Goal: Information Seeking & Learning: Find specific fact

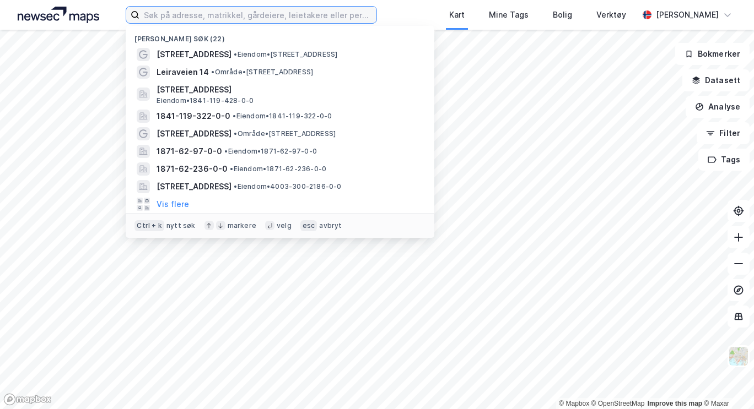
click at [177, 18] on input at bounding box center [257, 15] width 237 height 17
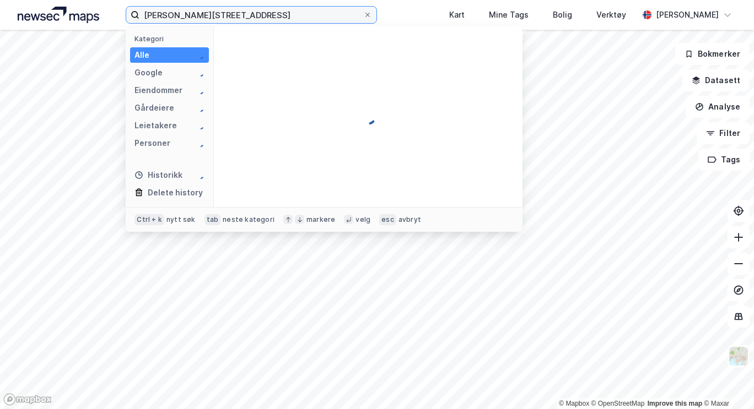
type input "[PERSON_NAME][STREET_ADDRESS]"
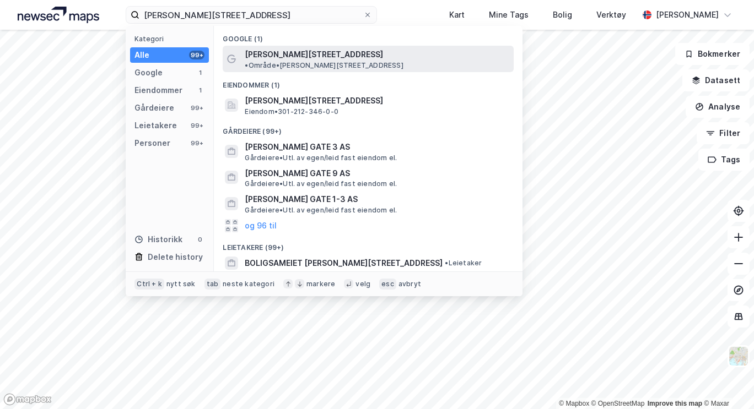
click at [271, 55] on span "[PERSON_NAME][STREET_ADDRESS]" at bounding box center [314, 54] width 138 height 13
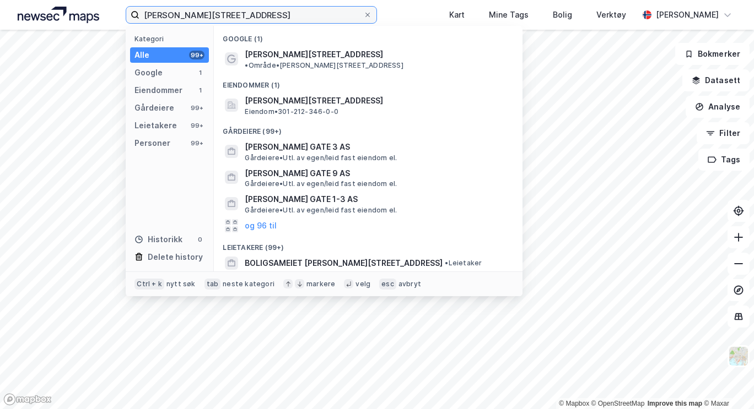
click at [312, 19] on input "[PERSON_NAME][STREET_ADDRESS]" at bounding box center [251, 15] width 224 height 17
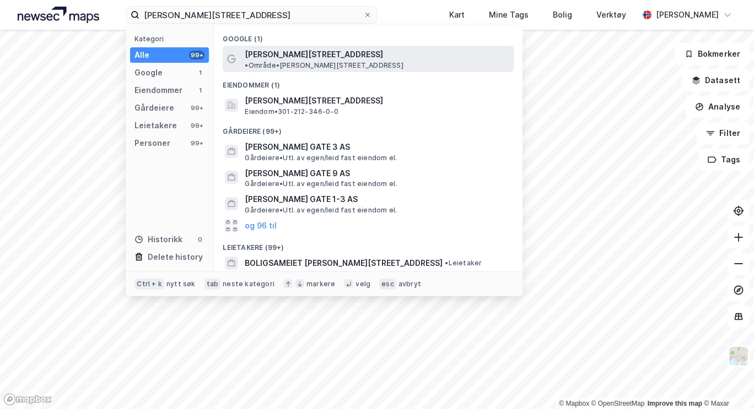
click at [311, 50] on span "[PERSON_NAME][STREET_ADDRESS]" at bounding box center [314, 54] width 138 height 13
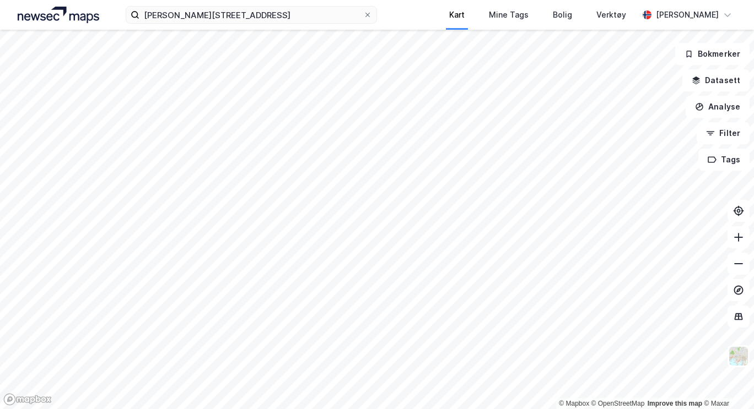
click at [429, 28] on div "[PERSON_NAME][STREET_ADDRESS] Kart Mine Tags Bolig Verktøy [PERSON_NAME] © Mapb…" at bounding box center [377, 204] width 754 height 409
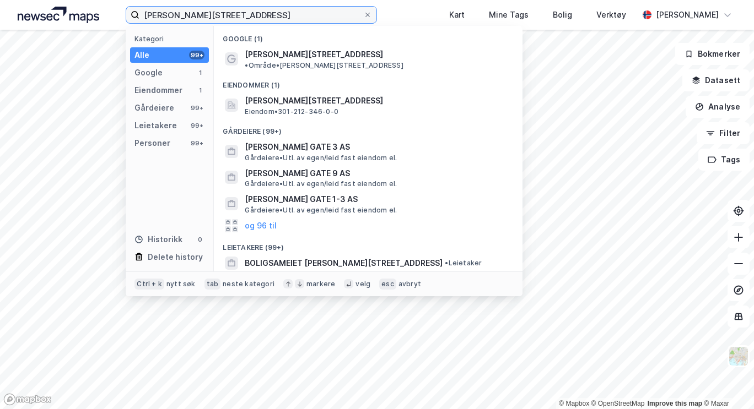
click at [331, 22] on input "[PERSON_NAME][STREET_ADDRESS]" at bounding box center [251, 15] width 224 height 17
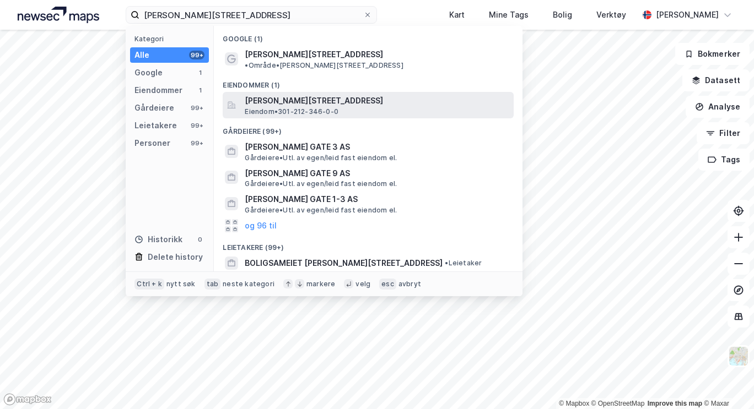
click at [308, 94] on span "[PERSON_NAME][STREET_ADDRESS]" at bounding box center [377, 100] width 265 height 13
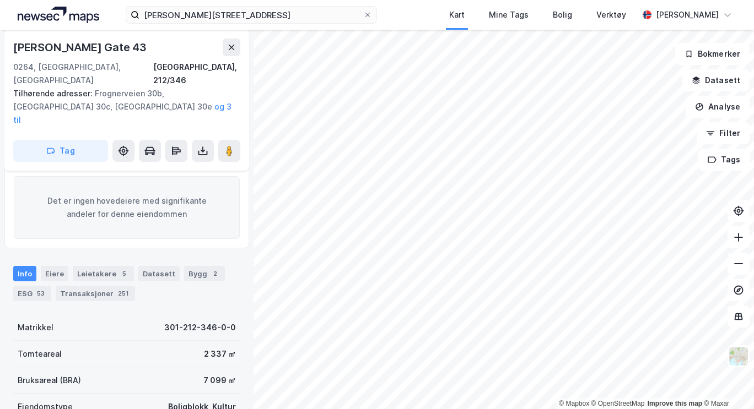
scroll to position [161, 0]
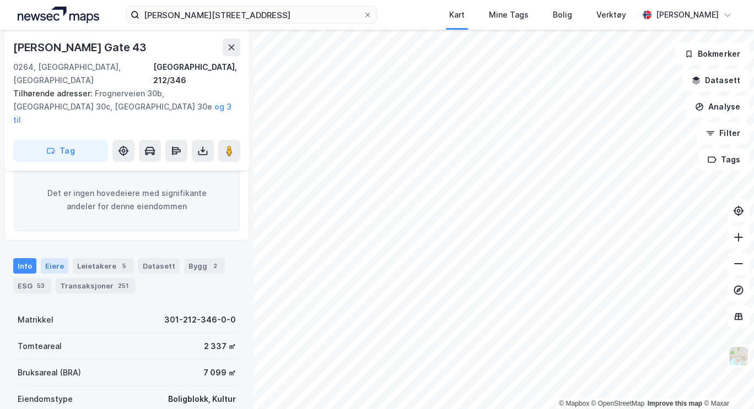
click at [61, 258] on div "Eiere" at bounding box center [55, 265] width 28 height 15
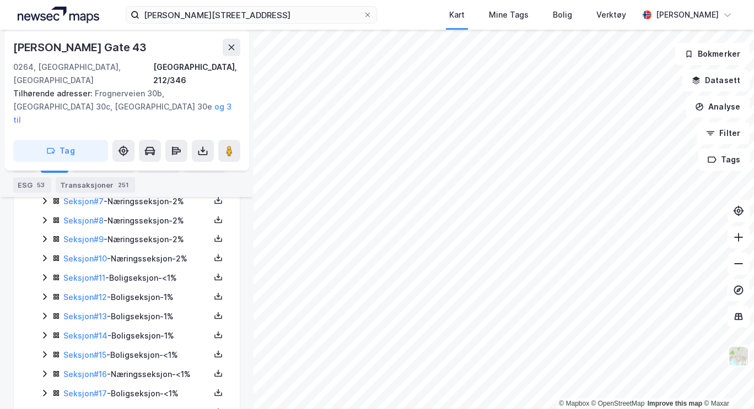
scroll to position [455, 0]
click at [43, 273] on icon at bounding box center [44, 277] width 9 height 9
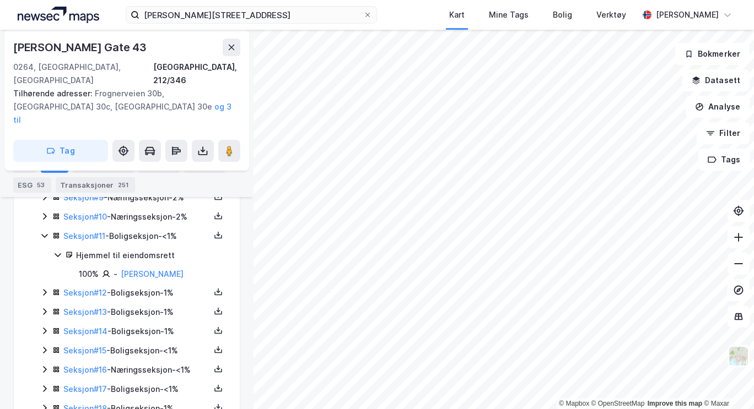
click at [44, 288] on icon at bounding box center [44, 292] width 9 height 9
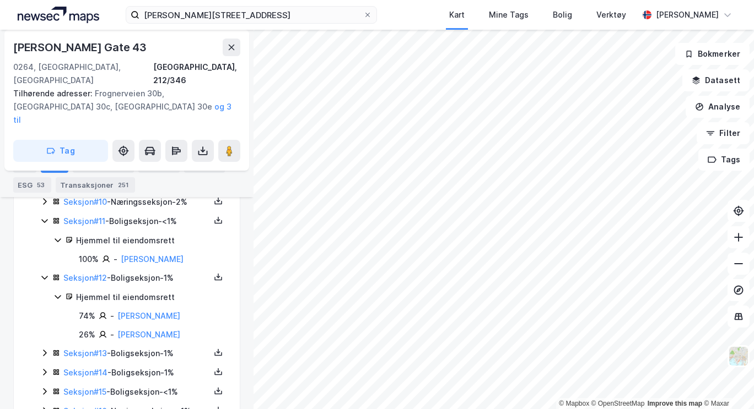
scroll to position [516, 0]
